Goal: Task Accomplishment & Management: Manage account settings

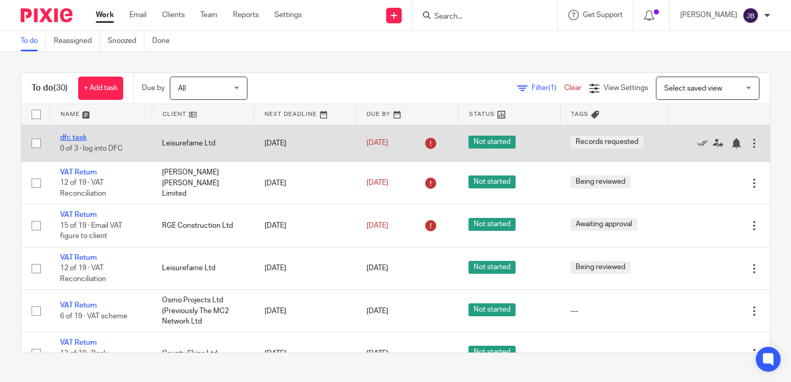
click at [77, 135] on link "dfc task" at bounding box center [73, 137] width 27 height 7
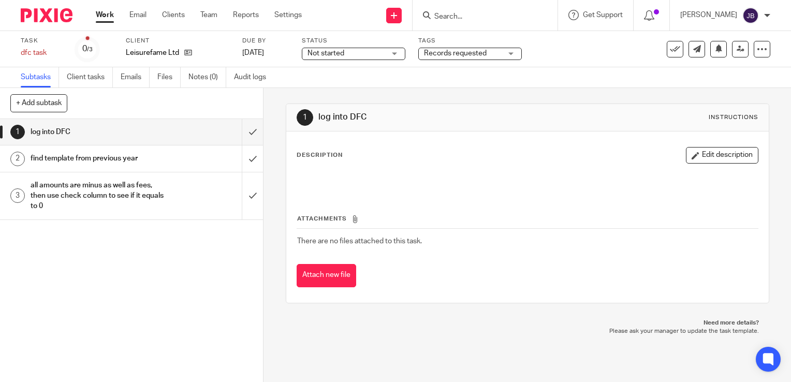
click at [105, 20] on link "Work" at bounding box center [105, 15] width 18 height 10
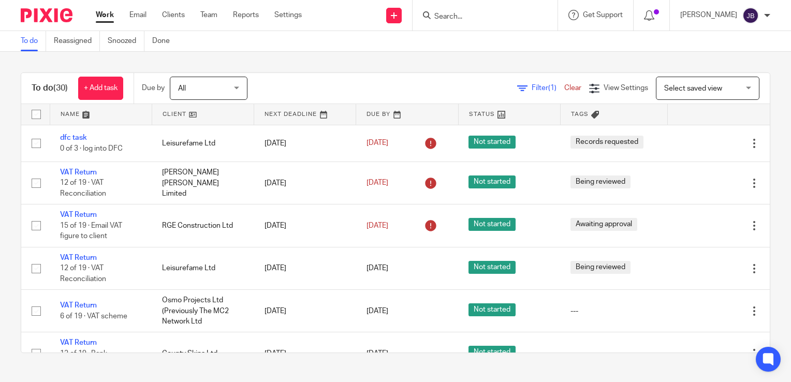
click at [517, 84] on icon at bounding box center [522, 88] width 10 height 10
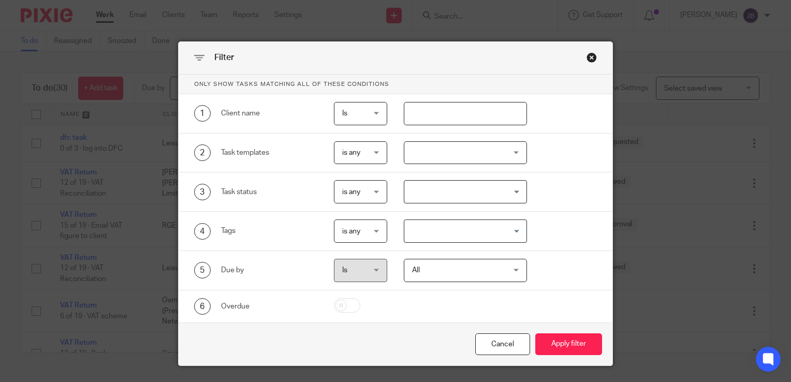
click at [404, 109] on input "text" at bounding box center [466, 113] width 124 height 23
click at [586, 53] on div "Close this dialog window" at bounding box center [591, 57] width 10 height 10
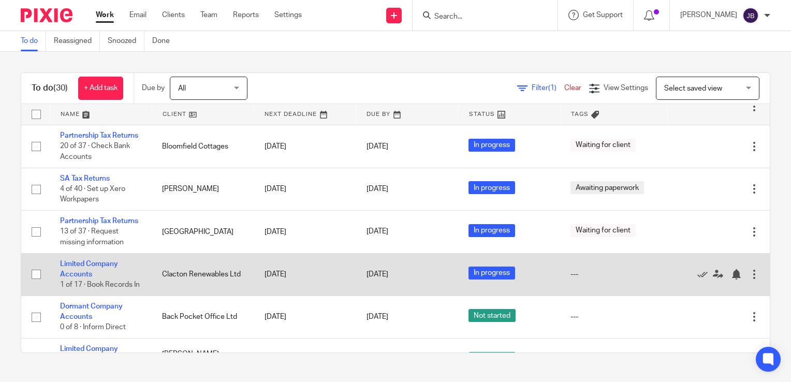
scroll to position [1171, 0]
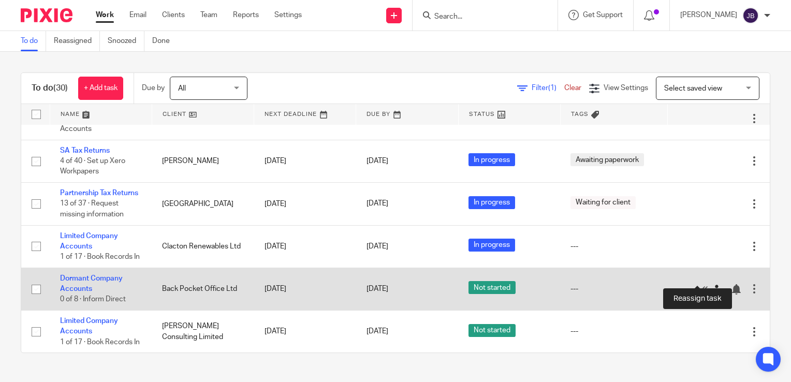
click at [713, 284] on icon at bounding box center [718, 289] width 10 height 10
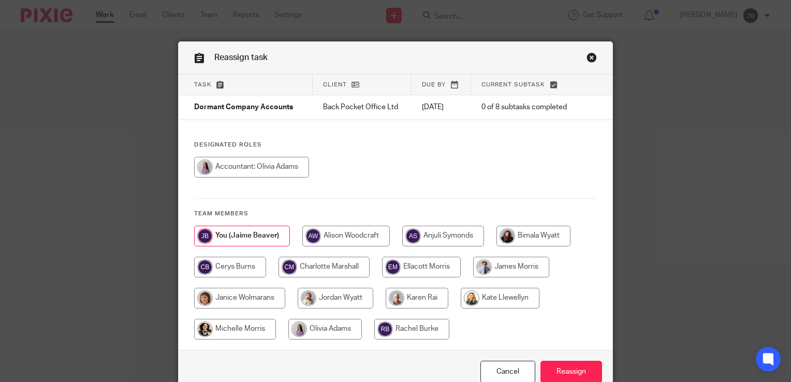
click at [329, 292] on input "radio" at bounding box center [336, 298] width 76 height 21
radio input "true"
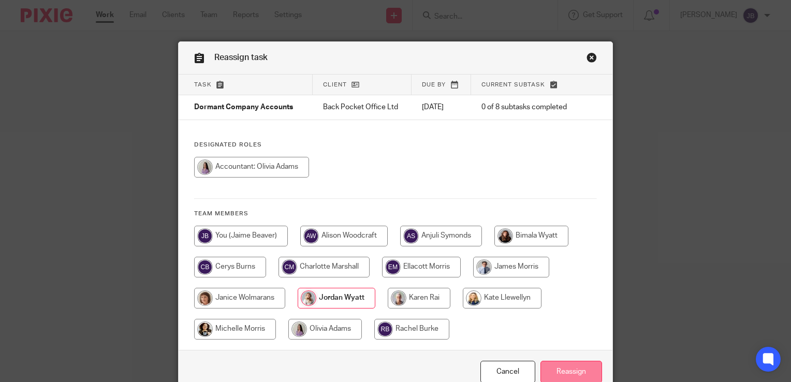
click at [568, 365] on input "Reassign" at bounding box center [571, 372] width 62 height 22
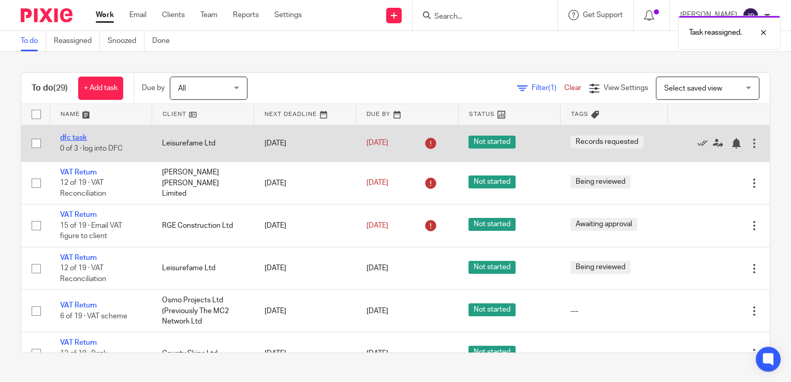
click at [81, 138] on link "dfc task" at bounding box center [73, 137] width 27 height 7
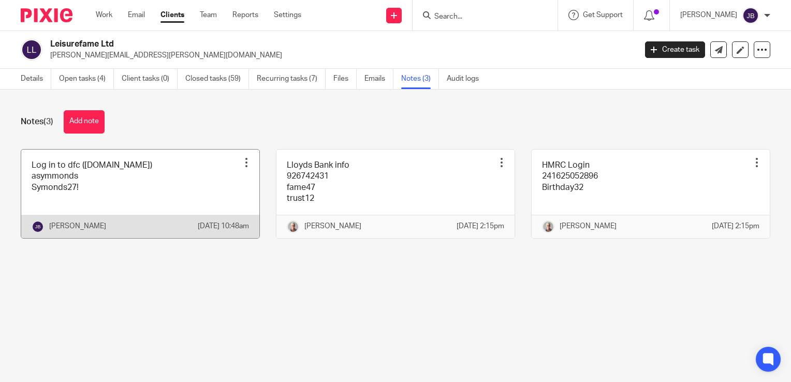
click at [102, 175] on link at bounding box center [140, 194] width 238 height 88
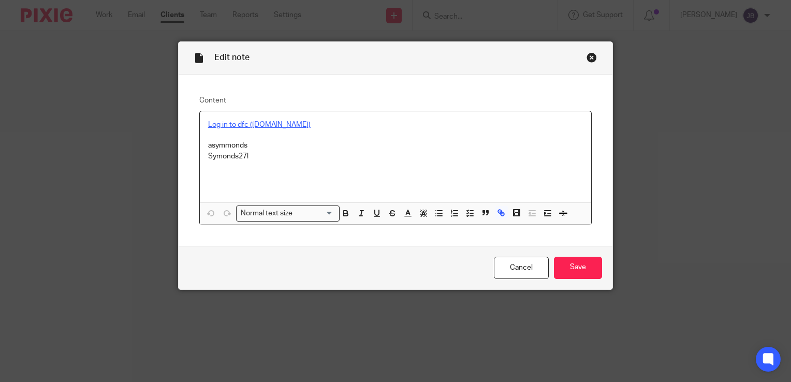
click at [275, 126] on link "Log in to dfc (distributionfc.com)" at bounding box center [259, 124] width 102 height 7
click at [290, 140] on link "https://id.distributionfc.com/auth/realms/dfc/protocol/openid-connect/auth?resp…" at bounding box center [300, 144] width 130 height 10
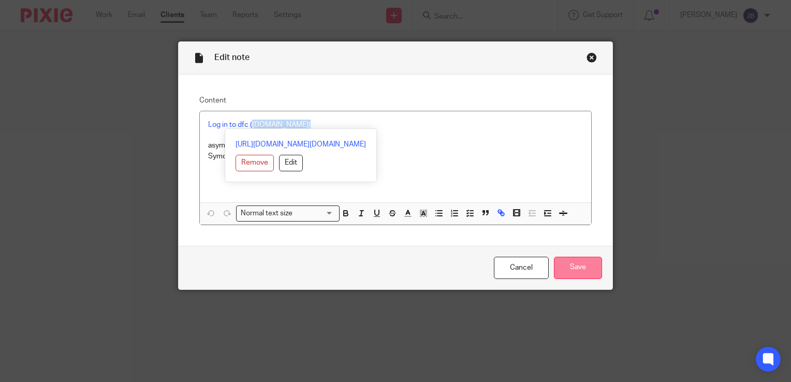
click at [589, 263] on input "Save" at bounding box center [578, 268] width 48 height 22
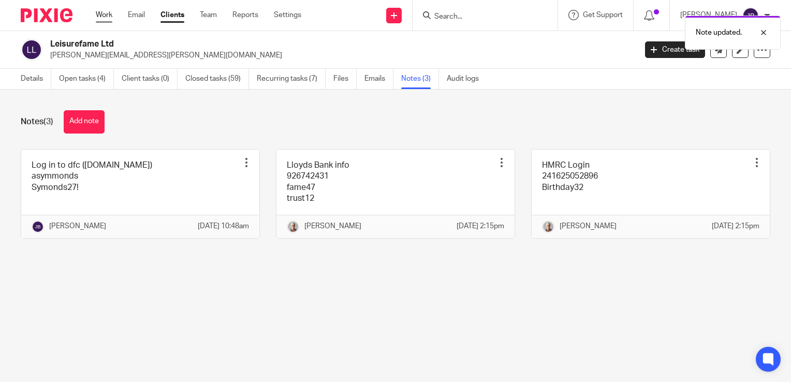
click at [108, 16] on link "Work" at bounding box center [104, 15] width 17 height 10
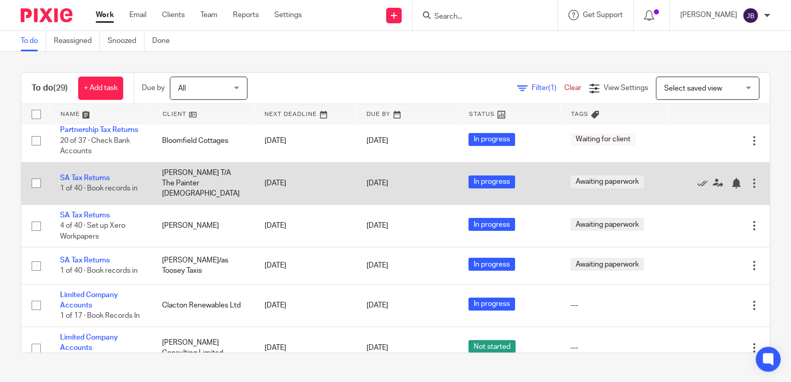
scroll to position [1128, 0]
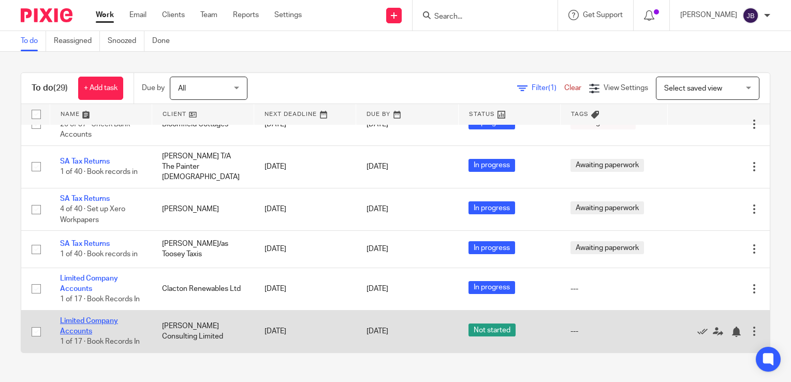
click at [94, 317] on link "Limited Company Accounts" at bounding box center [89, 326] width 58 height 18
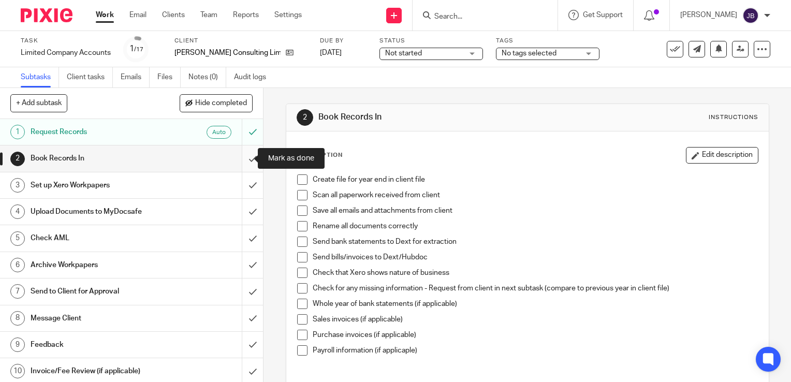
click at [242, 160] on input "submit" at bounding box center [131, 158] width 263 height 26
click at [242, 183] on input "submit" at bounding box center [131, 185] width 263 height 26
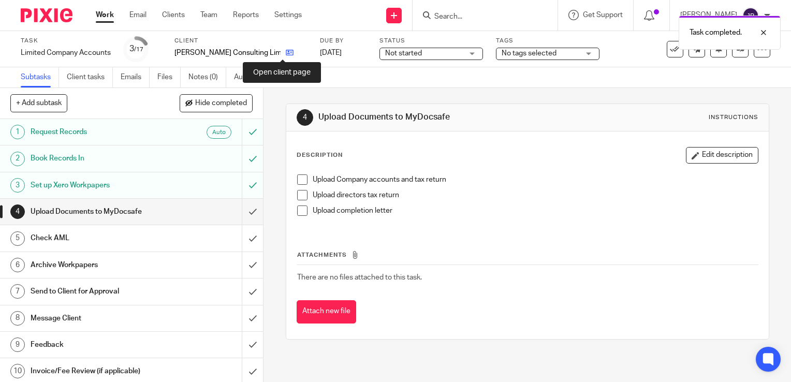
click at [286, 52] on icon at bounding box center [290, 53] width 8 height 8
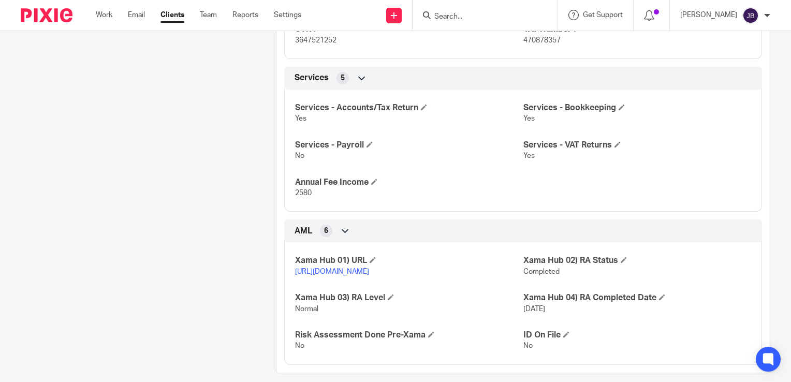
scroll to position [866, 0]
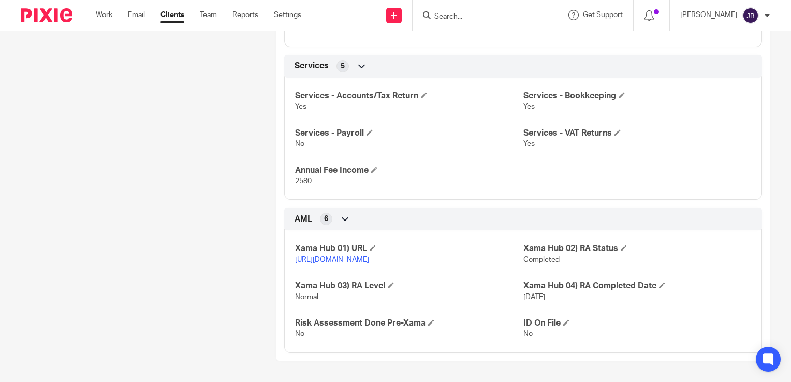
click at [369, 256] on link "https://platform.xamatech.com/portal/crm/clients/9808e190-39fe-11ef-89ac-edec17…" at bounding box center [332, 259] width 74 height 7
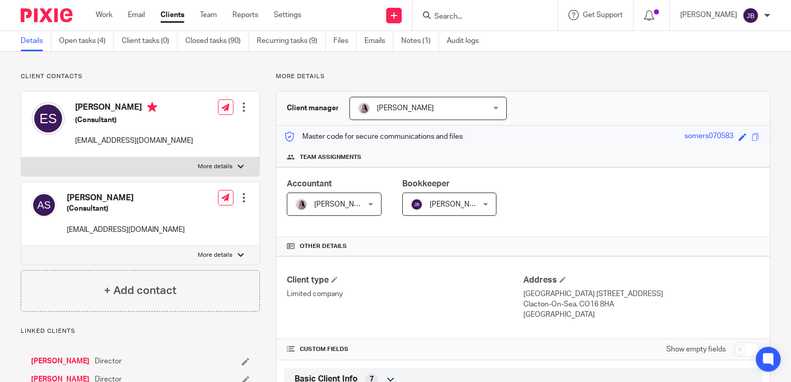
scroll to position [0, 0]
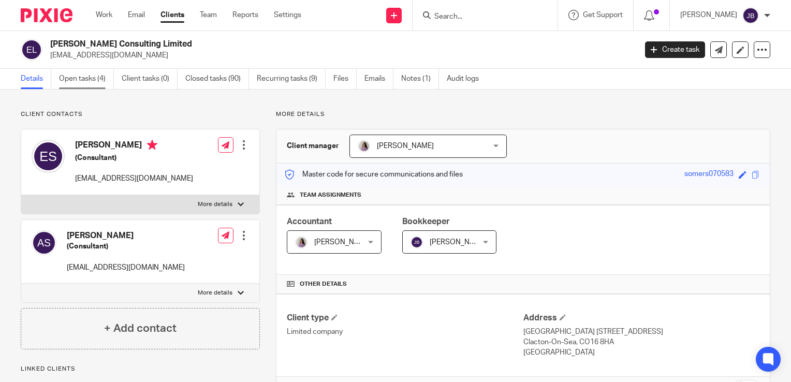
click at [84, 79] on link "Open tasks (4)" at bounding box center [86, 79] width 55 height 20
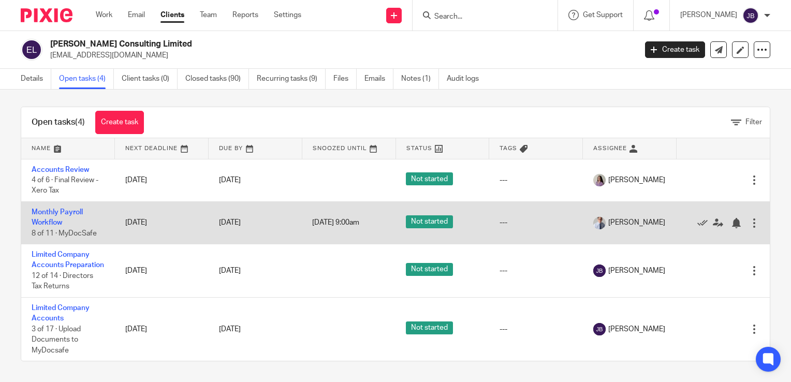
scroll to position [15, 0]
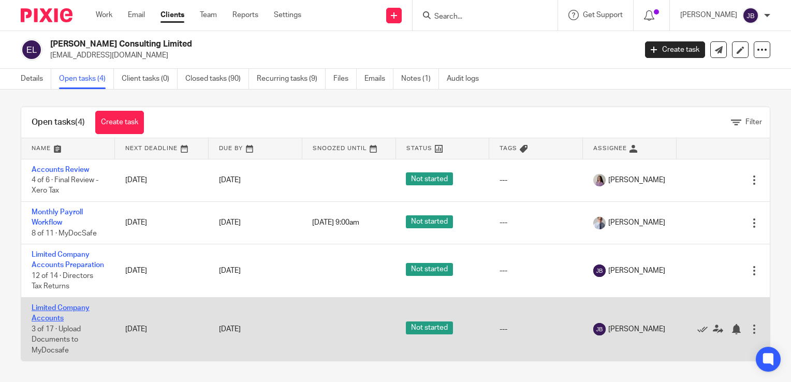
click at [46, 307] on link "Limited Company Accounts" at bounding box center [61, 313] width 58 height 18
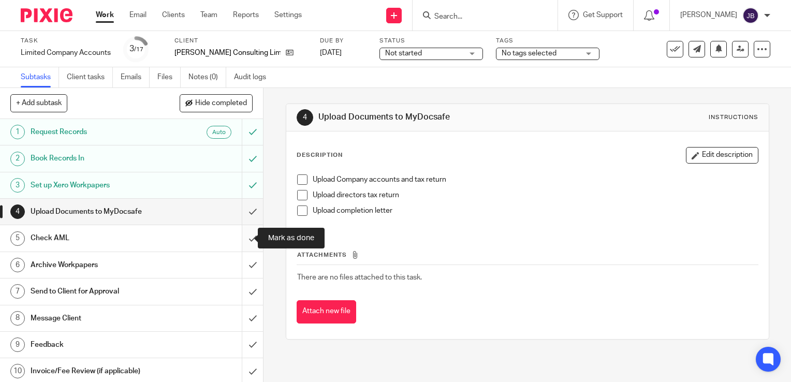
click at [240, 237] on input "submit" at bounding box center [131, 238] width 263 height 26
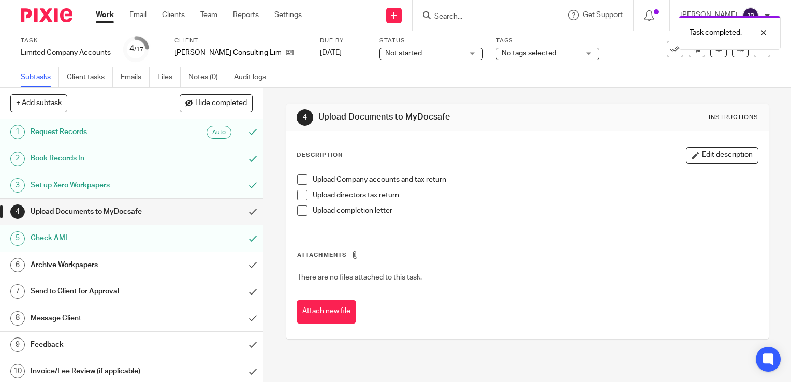
click at [103, 16] on link "Work" at bounding box center [105, 15] width 18 height 10
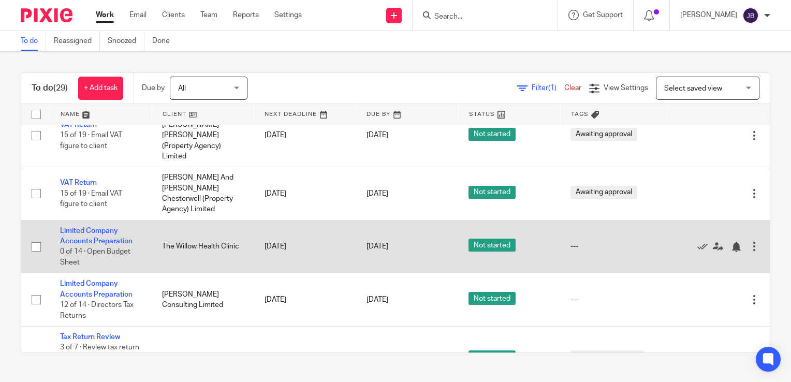
scroll to position [776, 0]
